Goal: Information Seeking & Learning: Learn about a topic

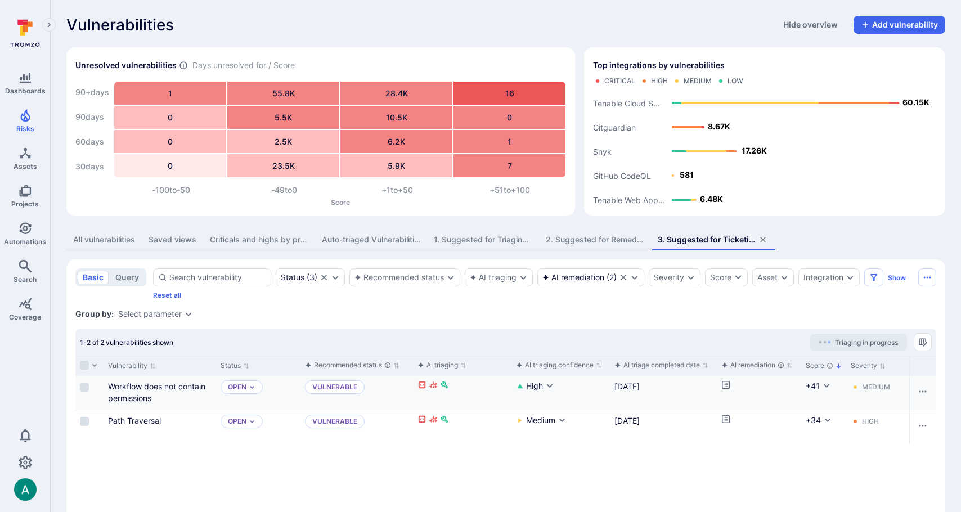
click at [724, 385] on icon "Cell for aiCtx.remediationStatus" at bounding box center [725, 384] width 9 height 9
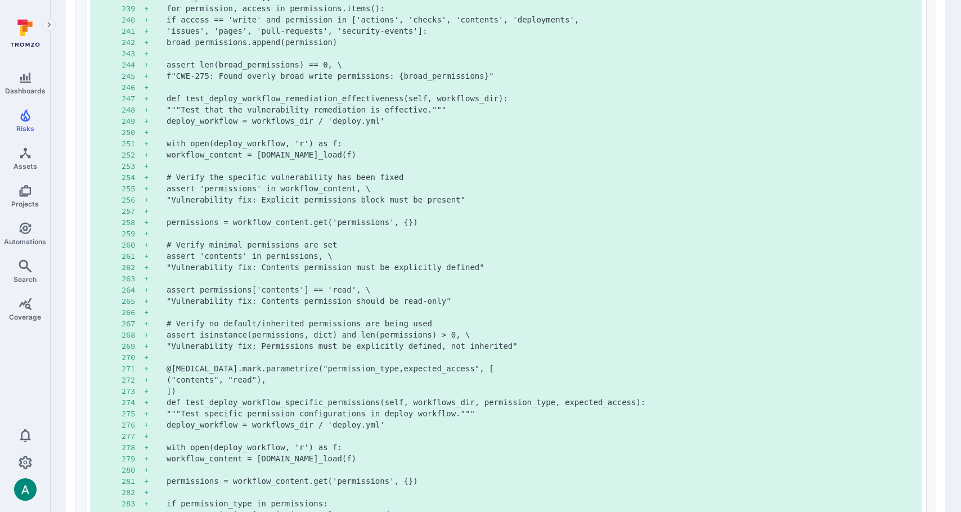
scroll to position [3280, 0]
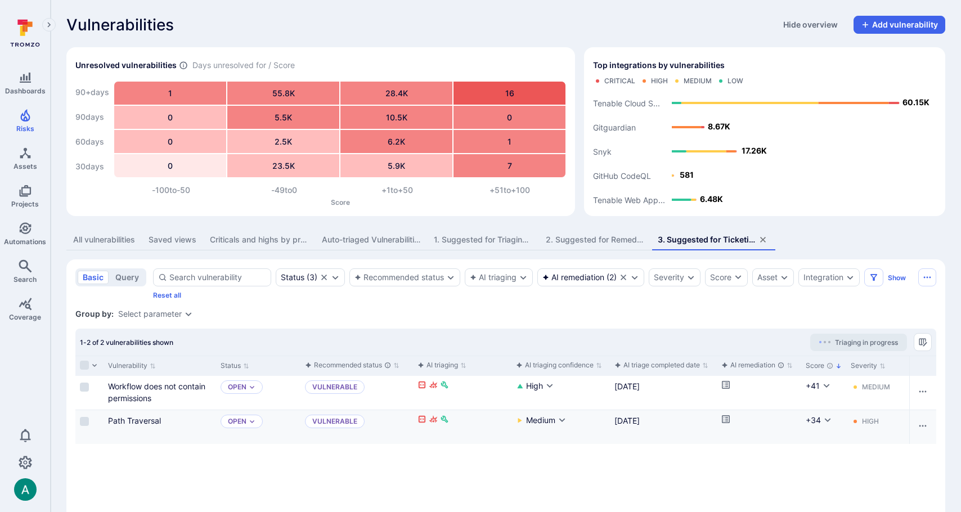
click at [726, 420] on icon "Cell for aiCtx.remediationStatus" at bounding box center [725, 419] width 9 height 9
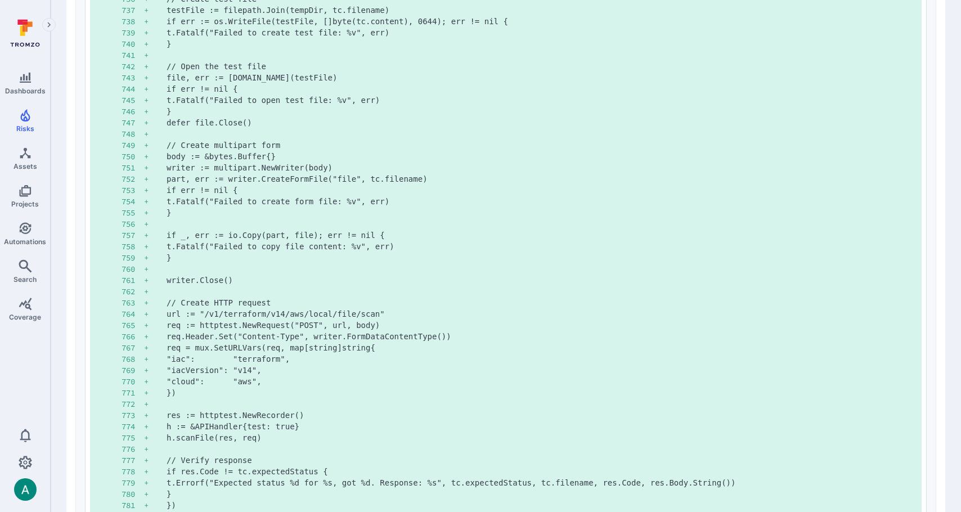
scroll to position [4634, 0]
